Goal: Information Seeking & Learning: Learn about a topic

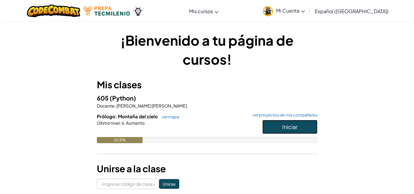
click at [267, 127] on button "Iniciar" at bounding box center [289, 127] width 55 height 14
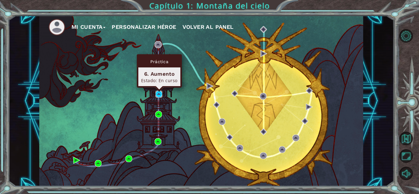
click at [159, 94] on img at bounding box center [158, 94] width 7 height 7
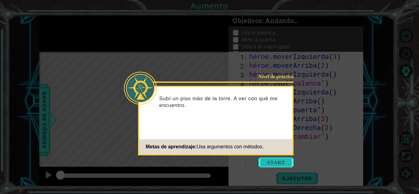
click at [286, 162] on button "Comenzar" at bounding box center [275, 163] width 35 height 10
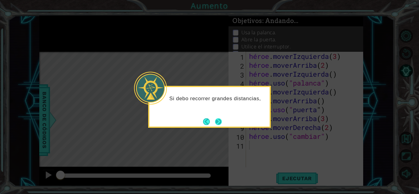
click at [219, 125] on button "Próximo" at bounding box center [218, 121] width 7 height 7
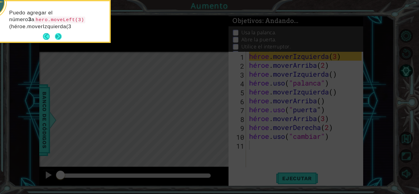
click at [59, 35] on button "Próximo" at bounding box center [58, 36] width 7 height 7
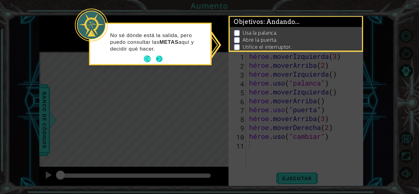
click at [162, 60] on button "Próximo" at bounding box center [159, 58] width 7 height 7
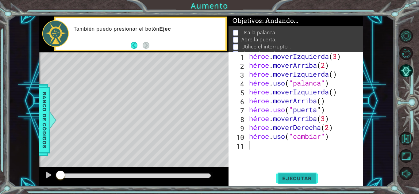
click at [286, 181] on font "Ejecutar" at bounding box center [297, 178] width 30 height 6
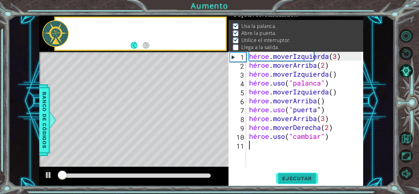
scroll to position [8, 0]
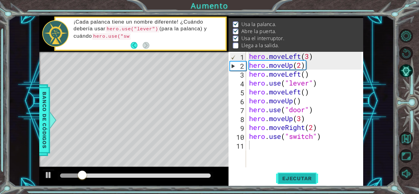
click at [414, 113] on div at bounding box center [409, 104] width 19 height 51
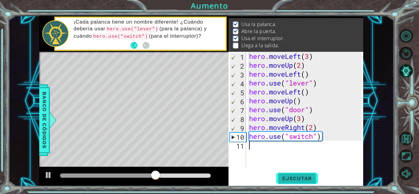
click at [266, 146] on div "hero . moveLeft ( 3 ) hero . moveUp ( 2 ) hero . moveLeft ( ) hero . use ( "lev…" at bounding box center [306, 118] width 117 height 133
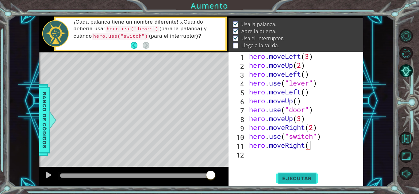
scroll to position [0, 2]
type textarea "hero.moveRight()"
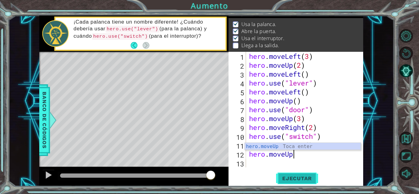
scroll to position [0, 2]
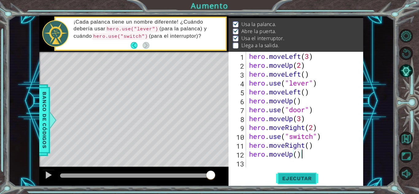
type textarea "hero.moveUp()"
click at [304, 176] on span "Ejecutar" at bounding box center [297, 178] width 42 height 6
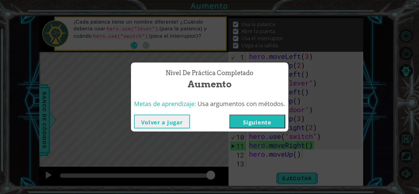
click at [263, 125] on button "Siguiente" at bounding box center [257, 122] width 56 height 14
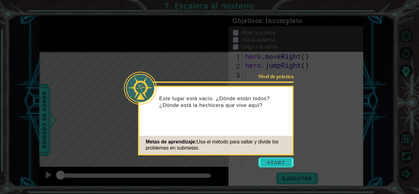
click at [267, 160] on button "Start" at bounding box center [275, 163] width 35 height 10
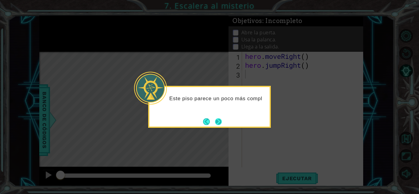
click at [219, 124] on button "Next" at bounding box center [218, 121] width 7 height 7
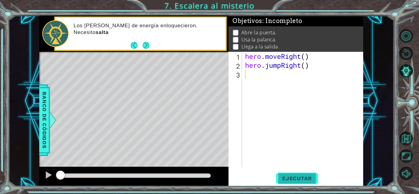
click at [287, 182] on button "Ejecutar" at bounding box center [297, 178] width 42 height 13
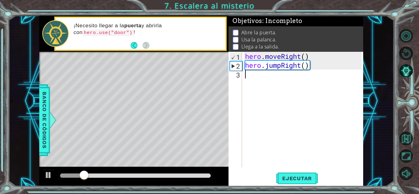
click at [283, 84] on div "hero . moveRight ( ) hero . jumpRight ( )" at bounding box center [304, 118] width 121 height 133
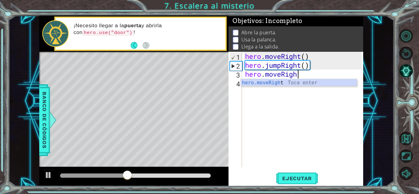
scroll to position [0, 2]
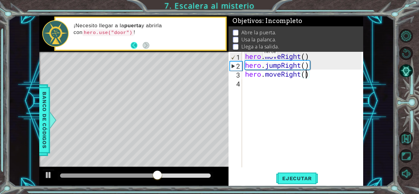
type textarea "hero.moveRight()"
click at [135, 45] on button "Back" at bounding box center [137, 45] width 12 height 7
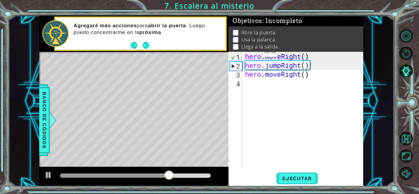
click at [135, 45] on button "Back" at bounding box center [137, 45] width 12 height 7
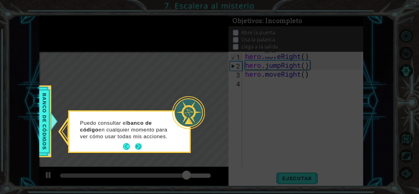
click at [139, 147] on button "Next" at bounding box center [138, 146] width 7 height 7
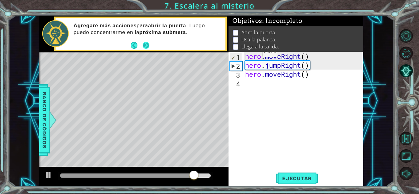
click at [145, 42] on button "Next" at bounding box center [146, 45] width 7 height 7
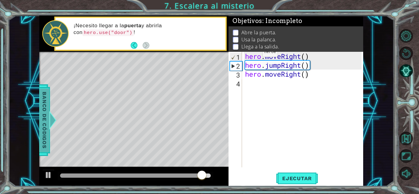
click at [48, 101] on span "Banco de códigos" at bounding box center [45, 119] width 10 height 63
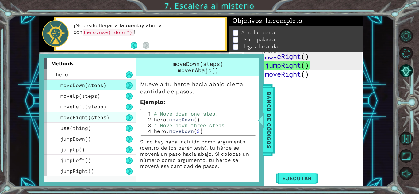
click at [96, 117] on span "moveRight(steps)" at bounding box center [84, 117] width 49 height 6
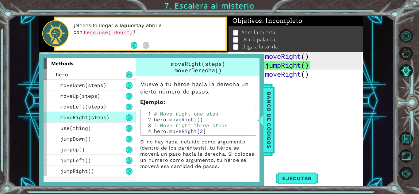
scroll to position [0, 0]
click at [297, 115] on div "hero . moveRight ( ) hero . jumpRight ( ) hero . moveRight ( )" at bounding box center [304, 118] width 121 height 133
click at [265, 122] on span "Banco de códigos" at bounding box center [269, 119] width 10 height 63
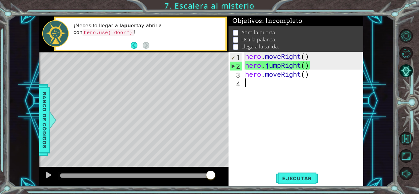
click at [291, 86] on div "hero . moveRight ( ) hero . jumpRight ( ) hero . moveRight ( )" at bounding box center [304, 118] width 121 height 133
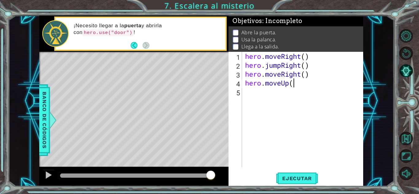
scroll to position [0, 2]
type textarea "hero.moveUp()"
click at [281, 185] on button "Ejecutar" at bounding box center [297, 178] width 42 height 13
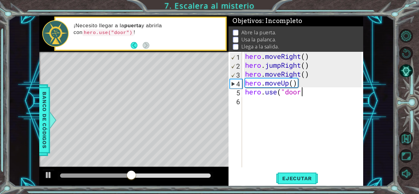
scroll to position [0, 2]
type textarea "hero.use("door")"
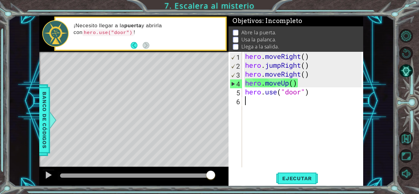
click at [285, 111] on div "hero . moveRight ( ) hero . jumpRight ( ) hero . moveRight ( ) hero . moveUp ( …" at bounding box center [304, 118] width 121 height 133
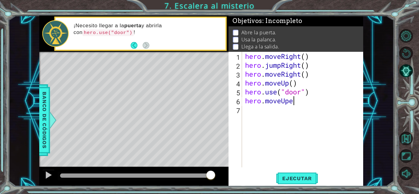
scroll to position [0, 2]
type textarea "hero.moveUp()"
type textarea "hero.moveRight()"
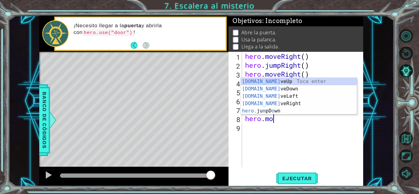
type textarea "hero.move"
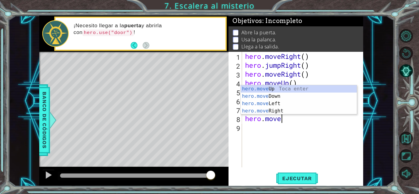
scroll to position [0, 1]
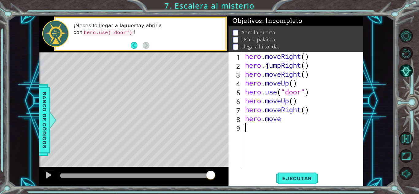
click at [292, 126] on div "hero . moveRight ( ) hero . jumpRight ( ) hero . moveRight ( ) hero . moveUp ( …" at bounding box center [304, 118] width 121 height 133
click at [302, 112] on div "hero . moveRight ( ) hero . jumpRight ( ) hero . moveRight ( ) hero . moveUp ( …" at bounding box center [304, 118] width 121 height 133
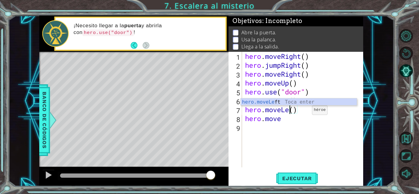
scroll to position [0, 2]
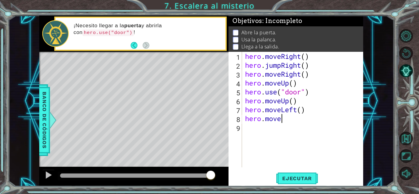
click at [302, 117] on div "hero . moveRight ( ) hero . jumpRight ( ) hero . moveRight ( ) hero . moveUp ( …" at bounding box center [304, 118] width 121 height 133
click at [291, 175] on button "Ejecutar" at bounding box center [297, 178] width 42 height 13
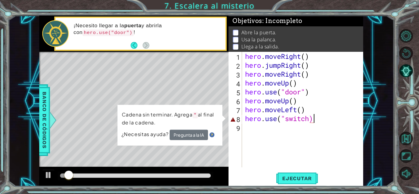
click at [308, 117] on div "hero . moveRight ( ) hero . jumpRight ( ) hero . moveRight ( ) hero . moveUp ( …" at bounding box center [304, 118] width 121 height 133
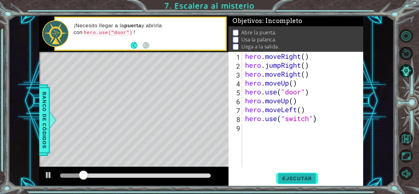
click at [299, 177] on span "Ejecutar" at bounding box center [297, 178] width 42 height 6
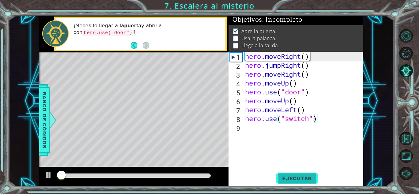
scroll to position [5, 0]
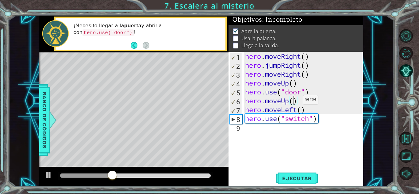
click at [293, 101] on div "hero . moveRight ( ) hero . jumpRight ( ) hero . moveRight ( ) hero . moveUp ( …" at bounding box center [304, 118] width 121 height 133
click at [292, 173] on button "Ejecutar" at bounding box center [297, 178] width 42 height 13
click at [310, 119] on div "hero . moveRight ( ) hero . jumpRight ( ) hero . moveRight ( ) hero . moveUp ( …" at bounding box center [304, 118] width 121 height 133
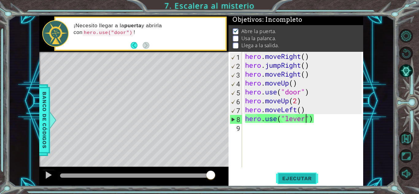
type textarea "hero.use("lever")"
click at [299, 182] on button "Ejecutar" at bounding box center [297, 178] width 42 height 13
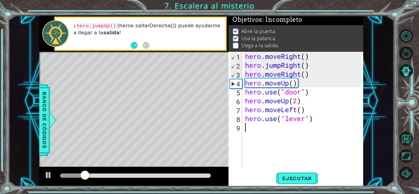
click at [291, 131] on div "hero . moveRight ( ) hero . jumpRight ( ) hero . moveRight ( ) hero . moveUp ( …" at bounding box center [304, 118] width 121 height 133
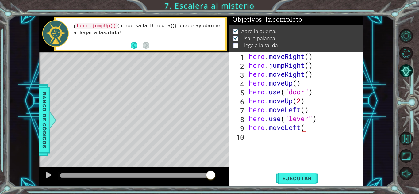
scroll to position [0, 2]
type textarea "hero.moveLeft(3)"
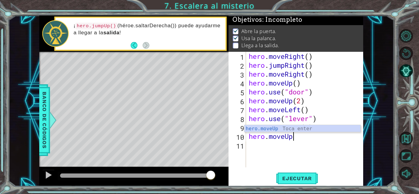
scroll to position [0, 2]
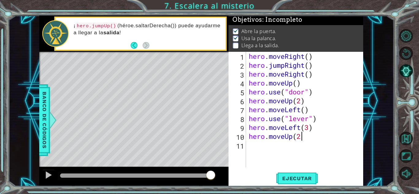
type textarea "hero.moveUp(2)"
type textarea "hero.moveRight(3)"
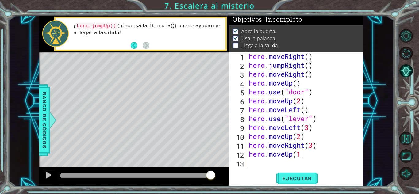
scroll to position [0, 2]
click at [299, 175] on span "Ejecutar" at bounding box center [297, 178] width 42 height 6
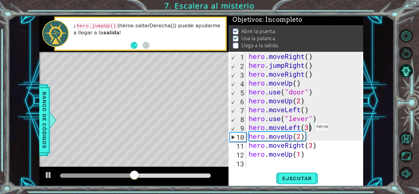
click at [309, 128] on div "hero . moveRight ( ) hero . jumpRight ( ) hero . moveRight ( ) hero . moveUp ( …" at bounding box center [305, 118] width 117 height 133
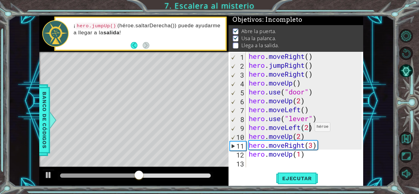
scroll to position [0, 2]
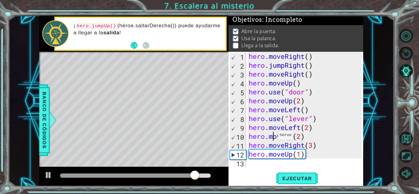
click at [272, 137] on div "hero . moveRight ( ) hero . jumpRight ( ) hero . moveRight ( ) hero . moveUp ( …" at bounding box center [305, 118] width 117 height 133
click at [285, 135] on div "hero . moveRight ( ) hero . jumpRight ( ) hero . moveRight ( ) hero . moveUp ( …" at bounding box center [305, 118] width 117 height 133
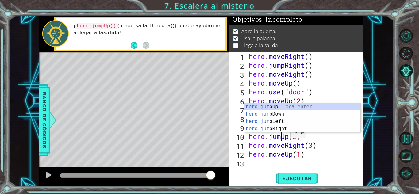
scroll to position [0, 2]
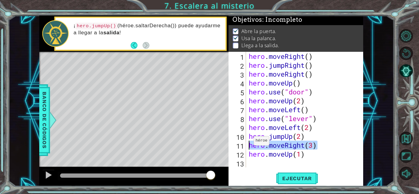
drag, startPoint x: 320, startPoint y: 146, endPoint x: 248, endPoint y: 143, distance: 72.4
click at [248, 143] on div "hero . moveRight ( ) hero . jumpRight ( ) hero . moveRight ( ) hero . moveUp ( …" at bounding box center [305, 118] width 117 height 133
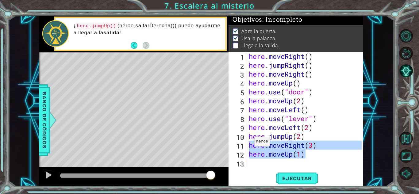
drag, startPoint x: 309, startPoint y: 157, endPoint x: 249, endPoint y: 143, distance: 62.0
click at [249, 143] on div "hero . moveRight ( ) hero . jumpRight ( ) hero . moveRight ( ) hero . moveUp ( …" at bounding box center [305, 118] width 117 height 133
type textarea "hero.moveRight(3) hero.moveUp(1)"
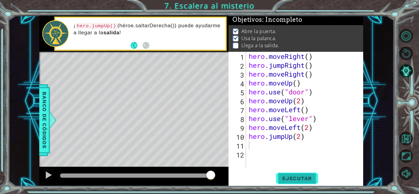
click at [304, 176] on span "Ejecutar" at bounding box center [297, 178] width 42 height 6
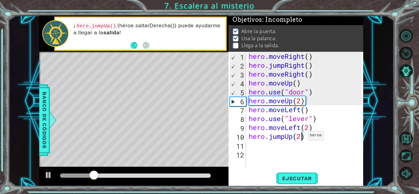
click at [302, 137] on div "hero . moveRight ( ) hero . jumpRight ( ) hero . moveRight ( ) hero . moveUp ( …" at bounding box center [305, 118] width 117 height 133
type textarea "hero.jumpUp()"
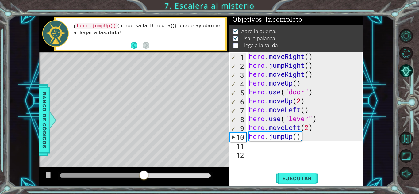
click at [291, 154] on div "hero . moveRight ( ) hero . jumpRight ( ) hero . moveRight ( ) hero . moveUp ( …" at bounding box center [305, 118] width 117 height 133
click at [291, 146] on div "hero . moveRight ( ) hero . jumpRight ( ) hero . moveRight ( ) hero . moveUp ( …" at bounding box center [305, 118] width 117 height 133
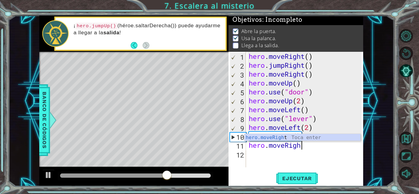
scroll to position [0, 2]
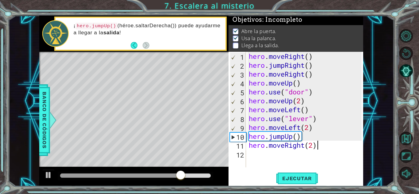
type textarea "hero.moveRight(2)"
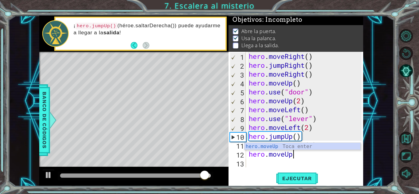
scroll to position [0, 2]
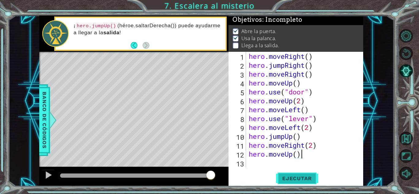
type textarea "hero.moveUp()"
click at [298, 176] on span "Ejecutar" at bounding box center [297, 178] width 42 height 6
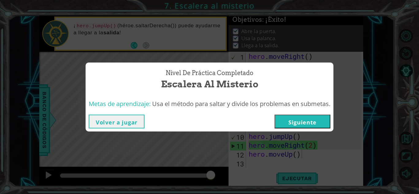
click at [308, 120] on button "Siguiente" at bounding box center [302, 122] width 56 height 14
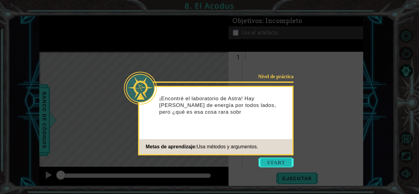
click at [283, 162] on button "Start" at bounding box center [275, 163] width 35 height 10
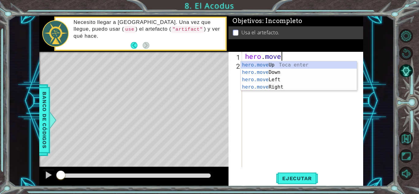
scroll to position [0, 2]
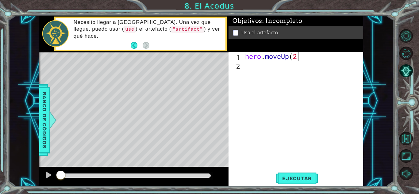
type textarea "hero.moveUp(2)"
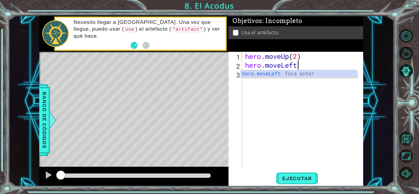
scroll to position [0, 2]
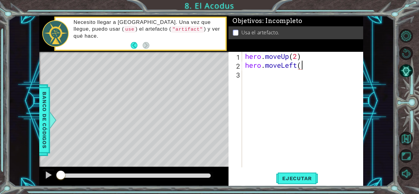
type textarea "hero.moveLeft()"
type textarea "hero.moveDown(2)"
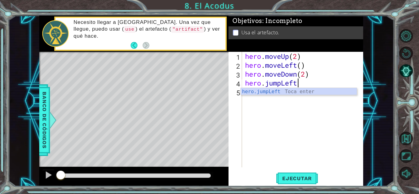
scroll to position [0, 2]
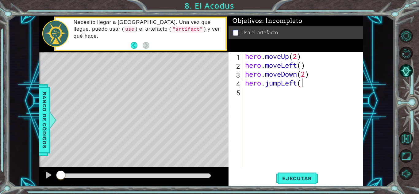
type textarea "hero.jumpLeft()"
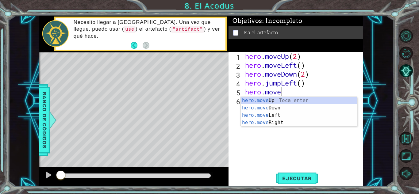
scroll to position [0, 2]
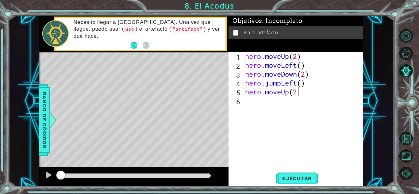
type textarea "hero.moveUp(2)"
click at [285, 102] on div "hero . moveUp ( 2 ) hero . moveLeft ( ) hero . moveDown ( 2 ) hero . jumpLeft (…" at bounding box center [304, 118] width 121 height 133
type textarea "hero.moveRight()"
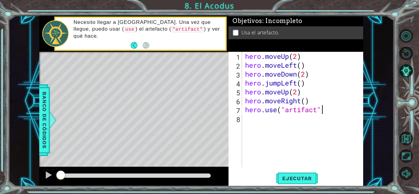
scroll to position [0, 3]
type textarea "hero.use("artifact")"
click at [294, 180] on span "Ejecutar" at bounding box center [297, 178] width 42 height 6
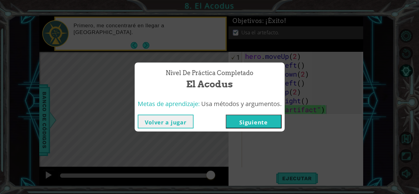
click at [262, 124] on button "Siguiente" at bounding box center [254, 122] width 56 height 14
